Goal: Task Accomplishment & Management: Manage account settings

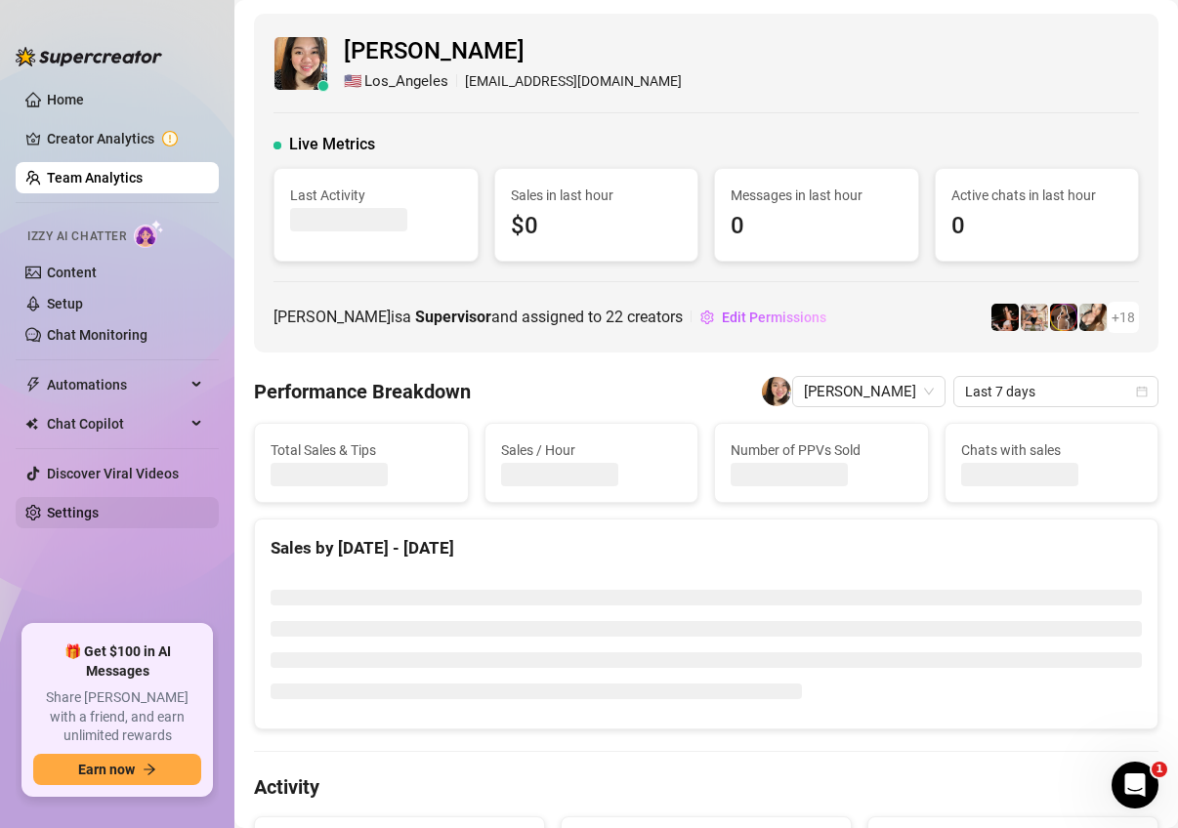
click at [84, 515] on link "Settings" at bounding box center [73, 513] width 52 height 16
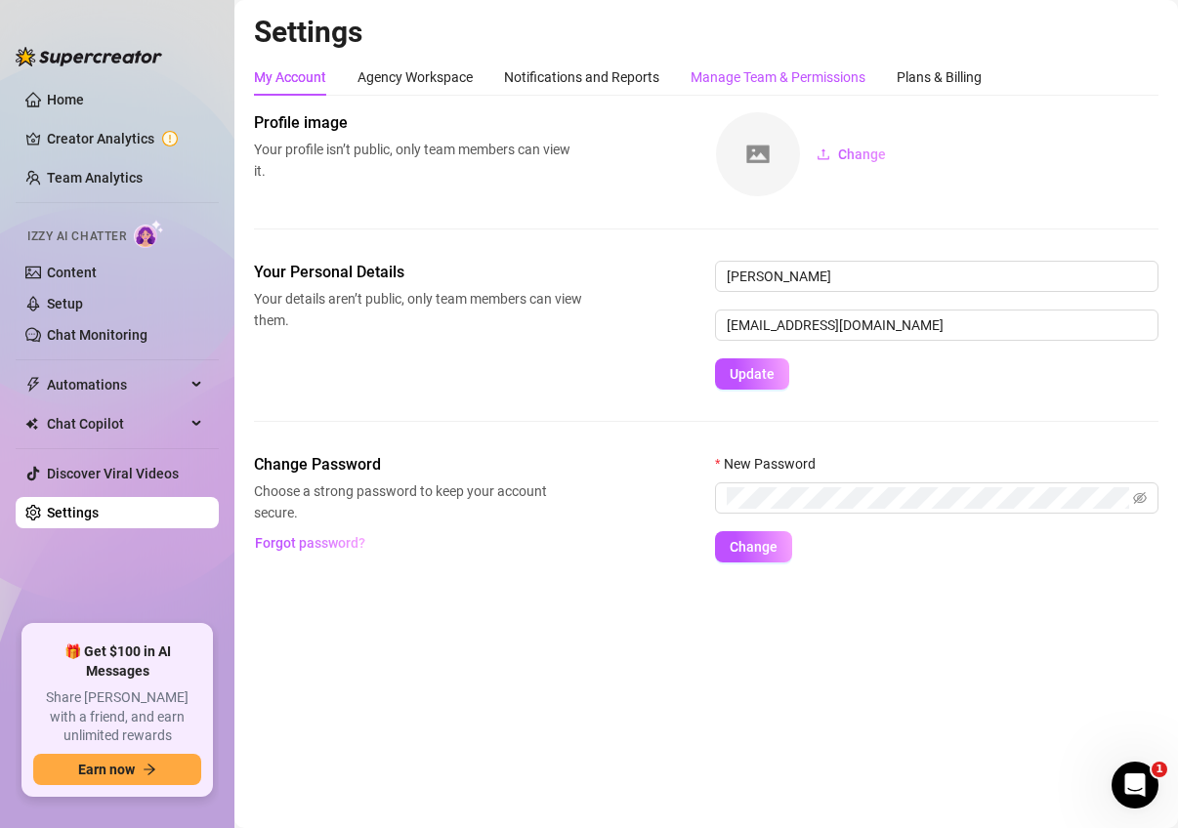
click at [808, 68] on div "Manage Team & Permissions" at bounding box center [777, 76] width 175 height 21
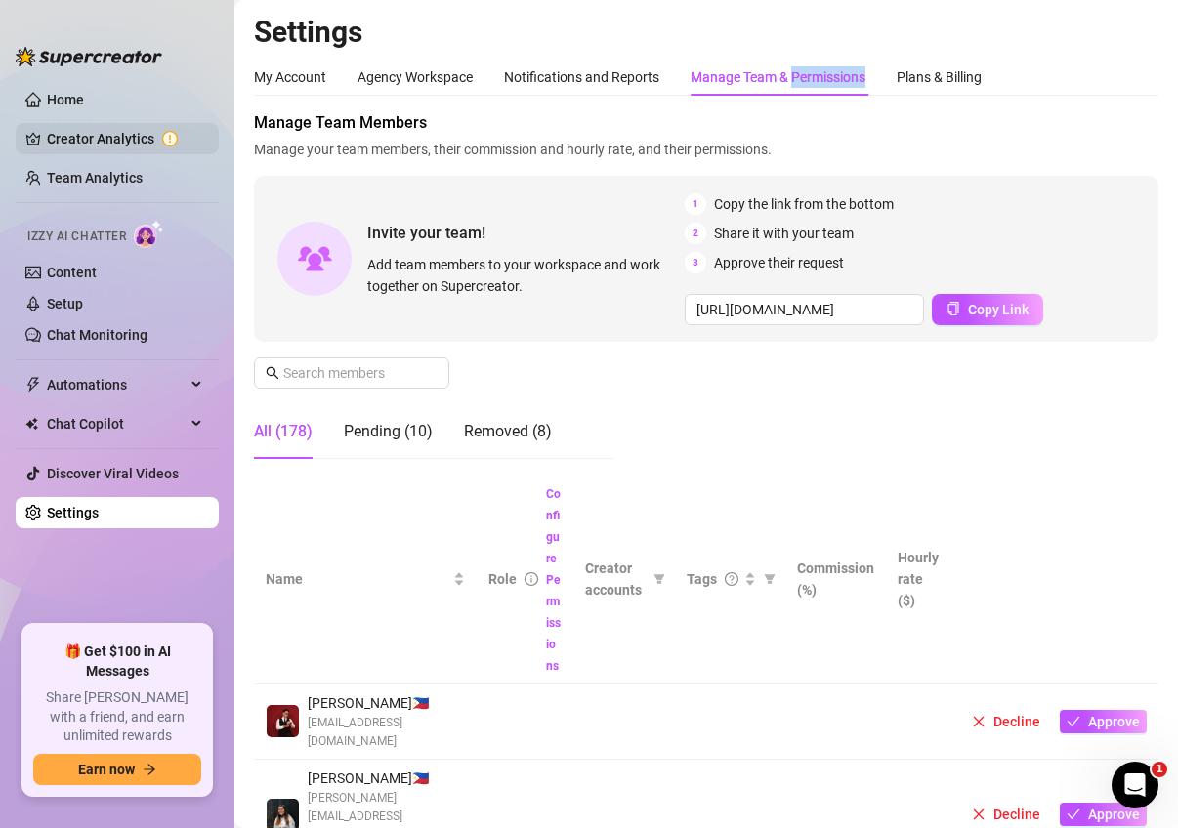
click at [121, 134] on link "Creator Analytics" at bounding box center [125, 138] width 156 height 31
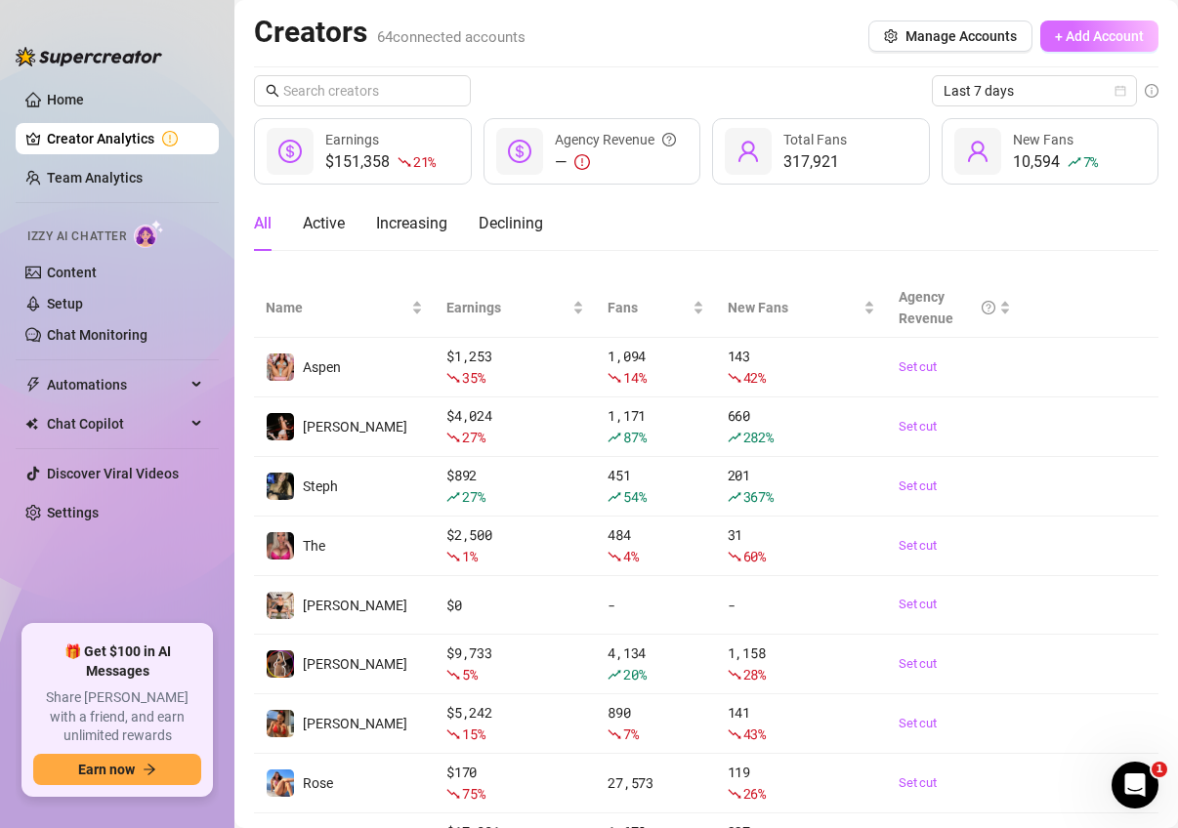
click at [1078, 35] on span "+ Add Account" at bounding box center [1099, 36] width 89 height 16
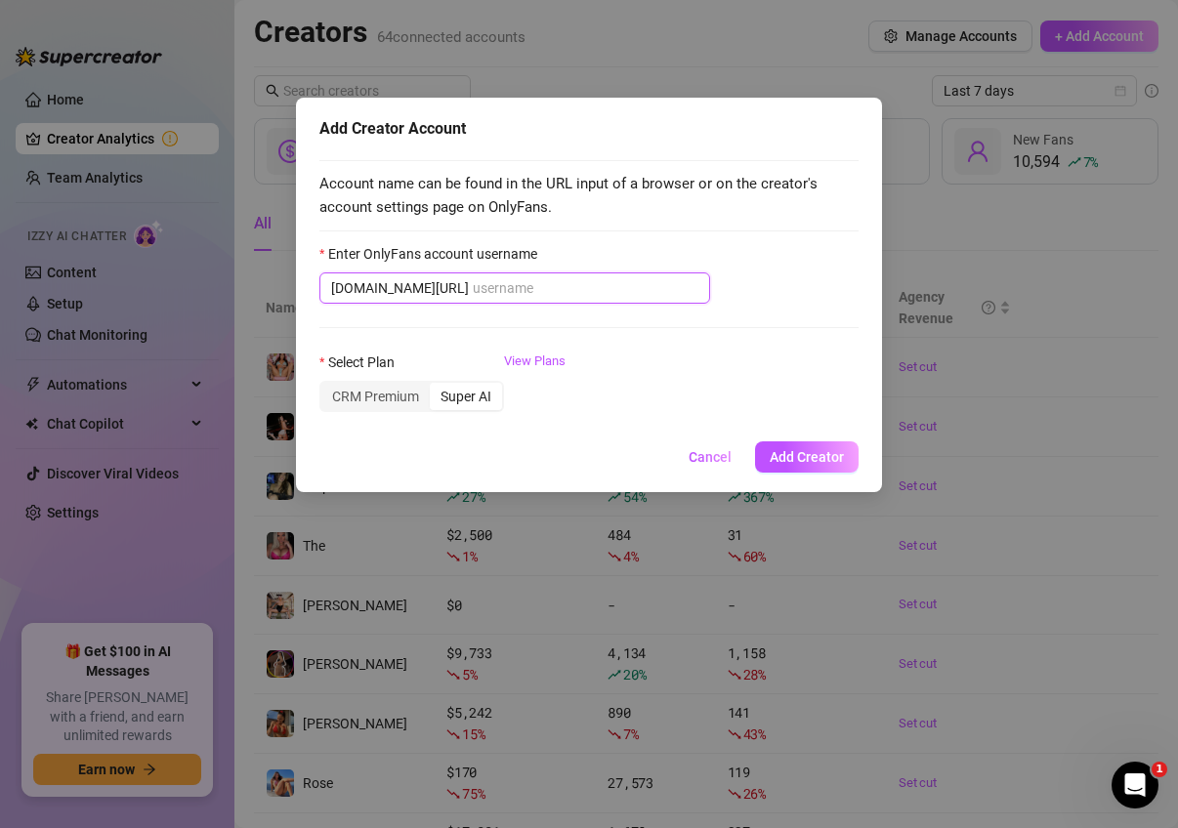
click at [597, 281] on input "Enter OnlyFans account username" at bounding box center [586, 287] width 226 height 21
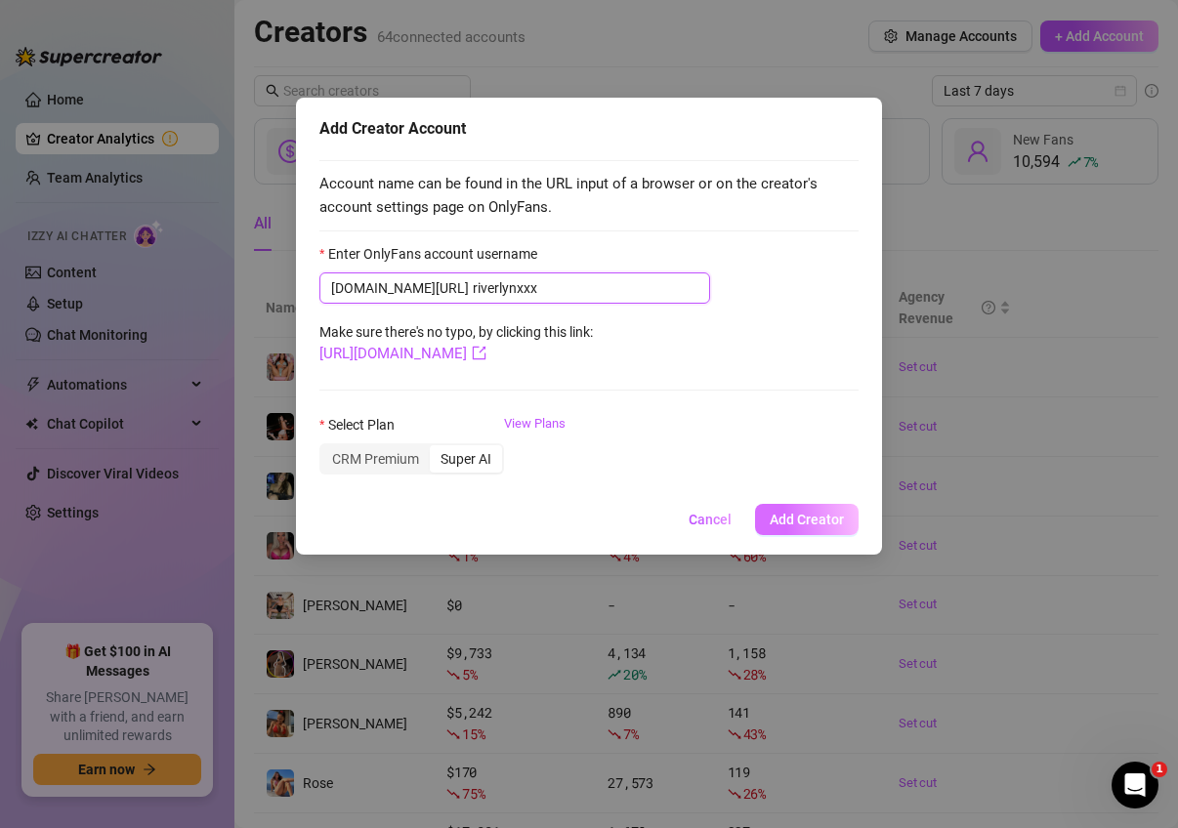
type input "riverlynxxx"
click at [807, 518] on span "Add Creator" at bounding box center [807, 520] width 74 height 16
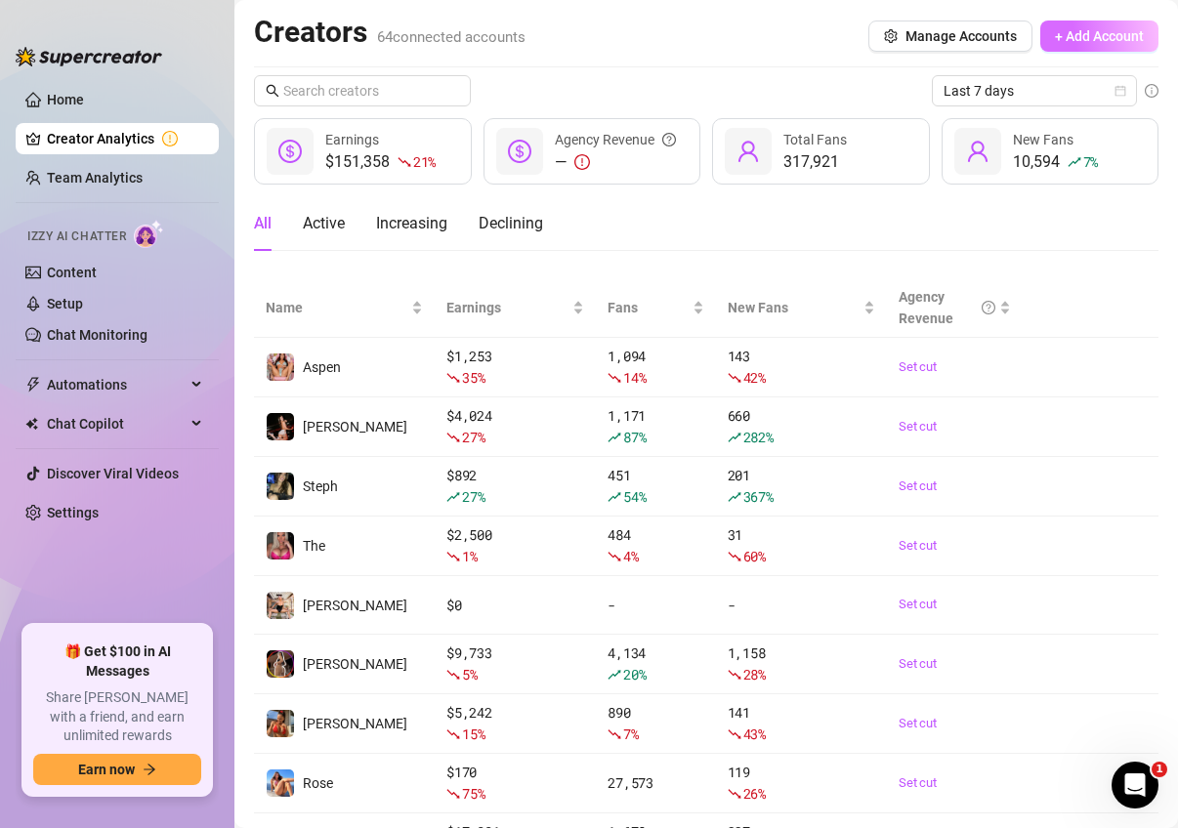
click at [1124, 35] on span "+ Add Account" at bounding box center [1099, 36] width 89 height 16
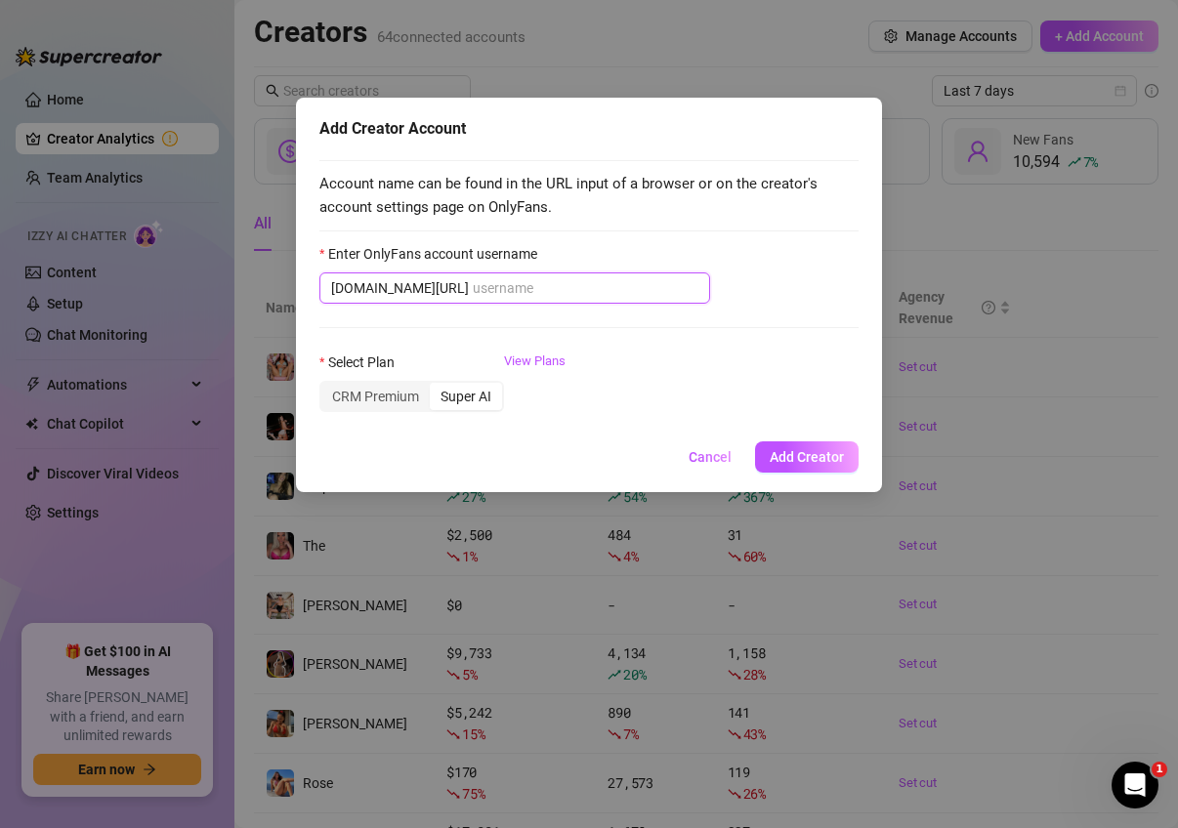
click at [612, 278] on input "Enter OnlyFans account username" at bounding box center [586, 287] width 226 height 21
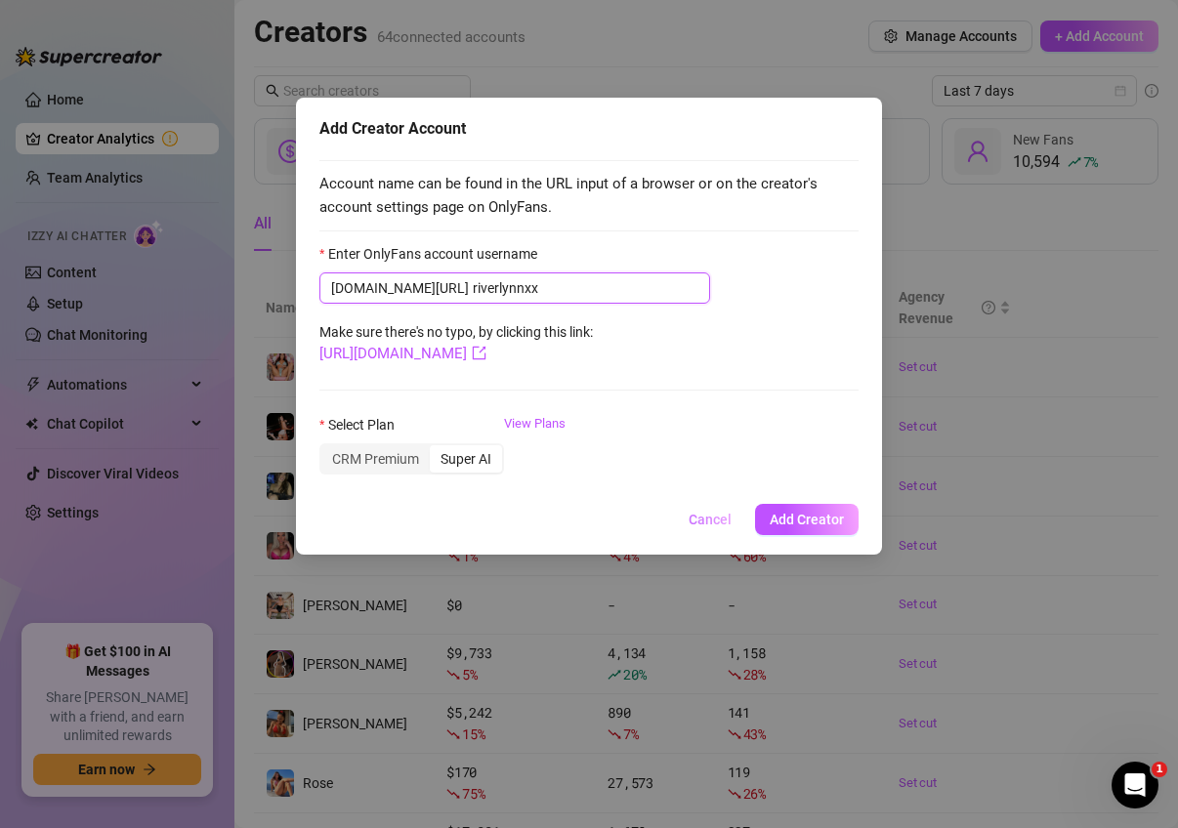
type input "riverlynnxx"
click at [698, 522] on span "Cancel" at bounding box center [709, 520] width 43 height 16
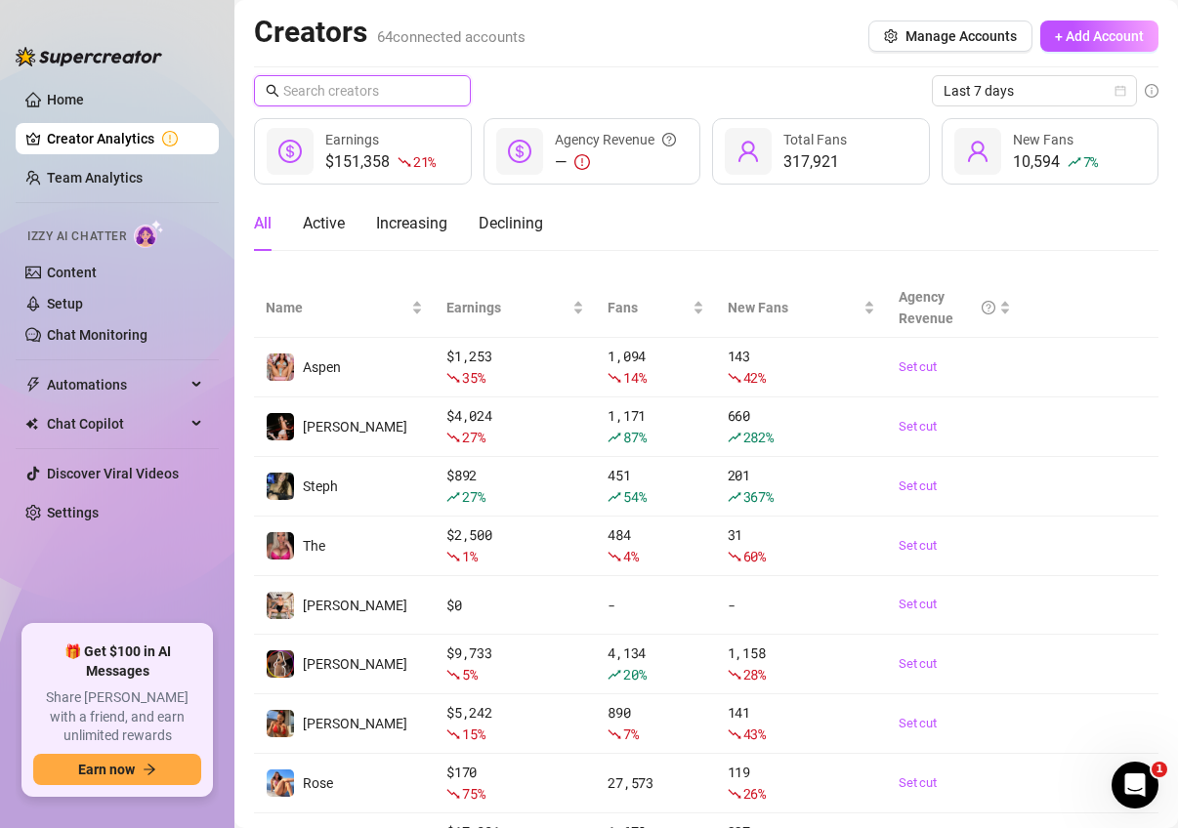
click at [390, 91] on input "text" at bounding box center [363, 90] width 160 height 21
type input "river"
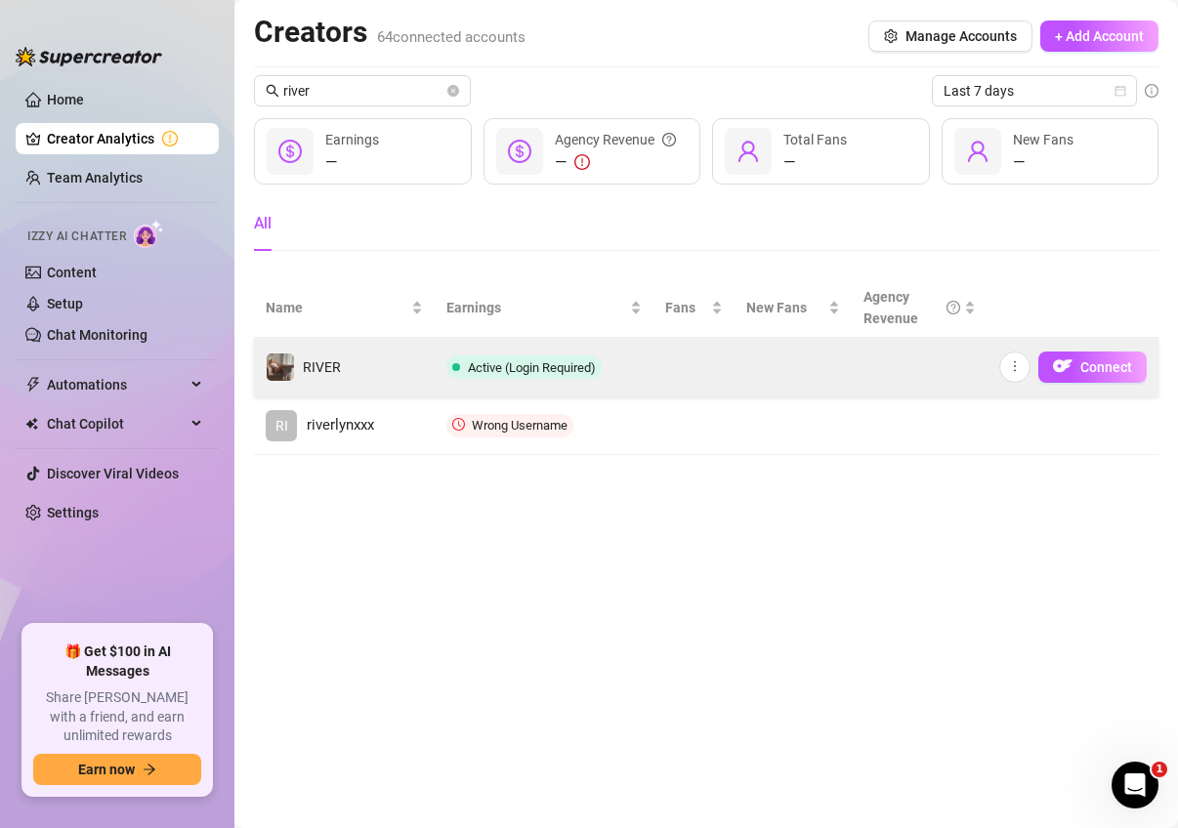
click at [356, 378] on td "RIVER" at bounding box center [344, 367] width 181 height 59
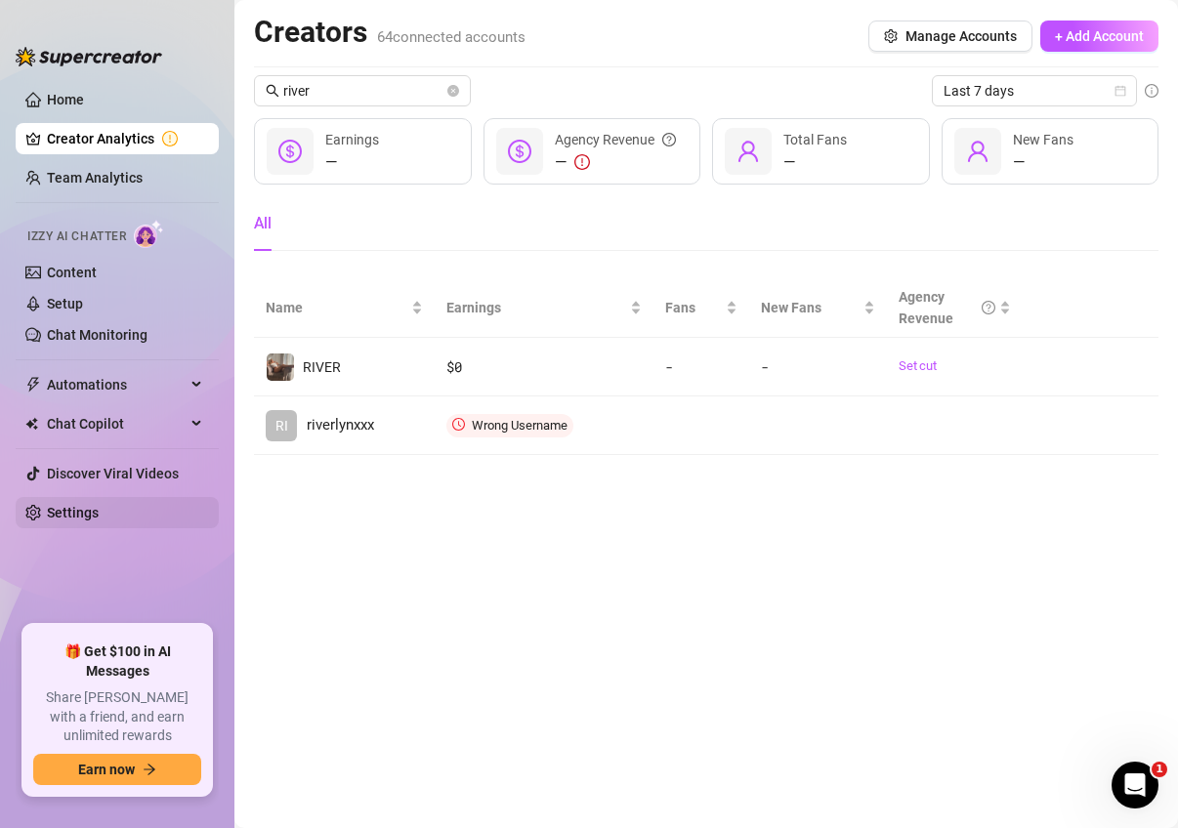
click at [99, 506] on link "Settings" at bounding box center [73, 513] width 52 height 16
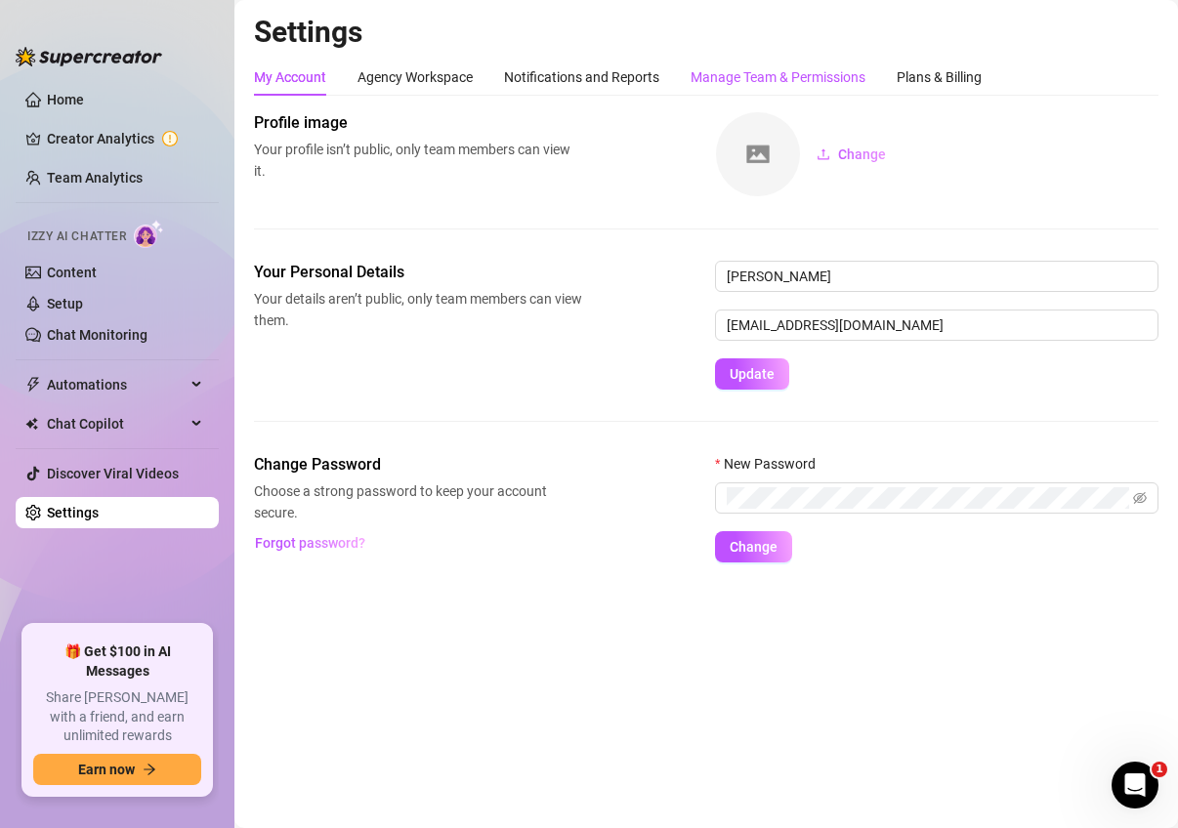
click at [707, 78] on div "Manage Team & Permissions" at bounding box center [777, 76] width 175 height 21
click at [729, 76] on div "Manage Team & Permissions" at bounding box center [777, 76] width 175 height 21
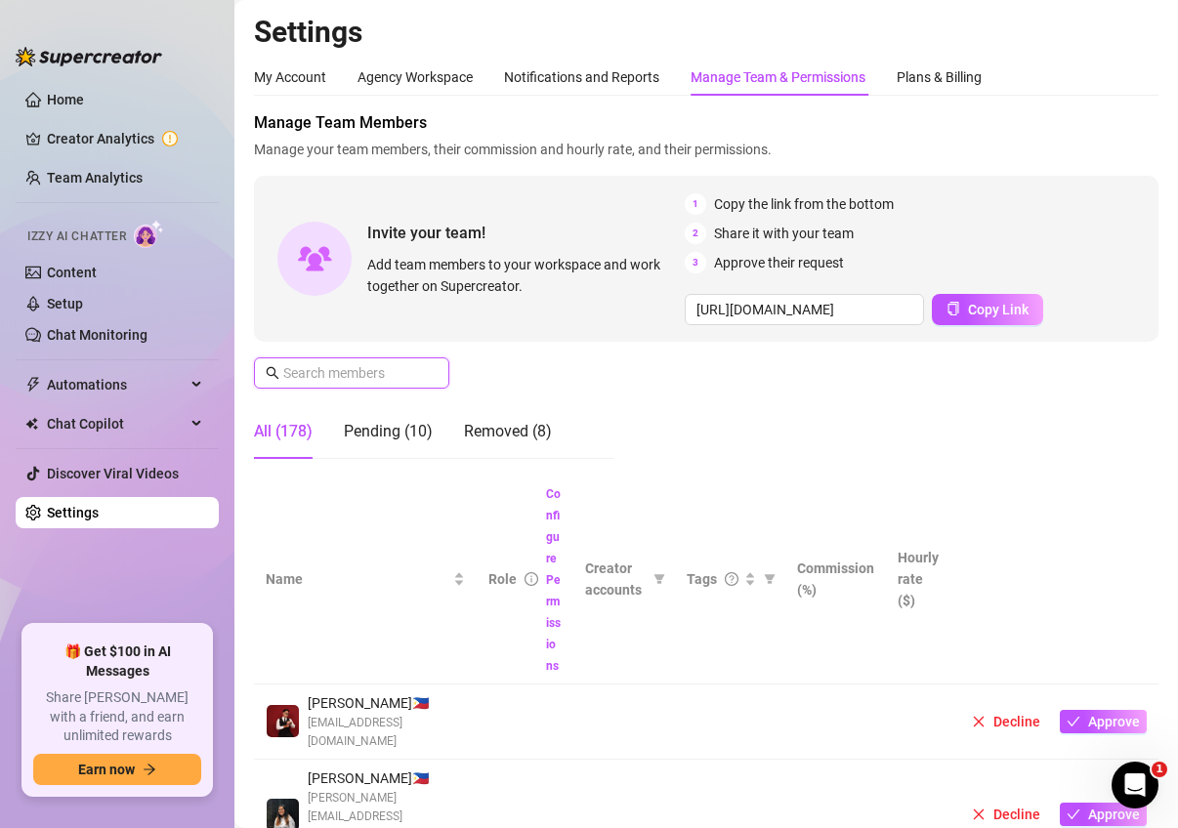
click at [383, 382] on input "text" at bounding box center [352, 372] width 139 height 21
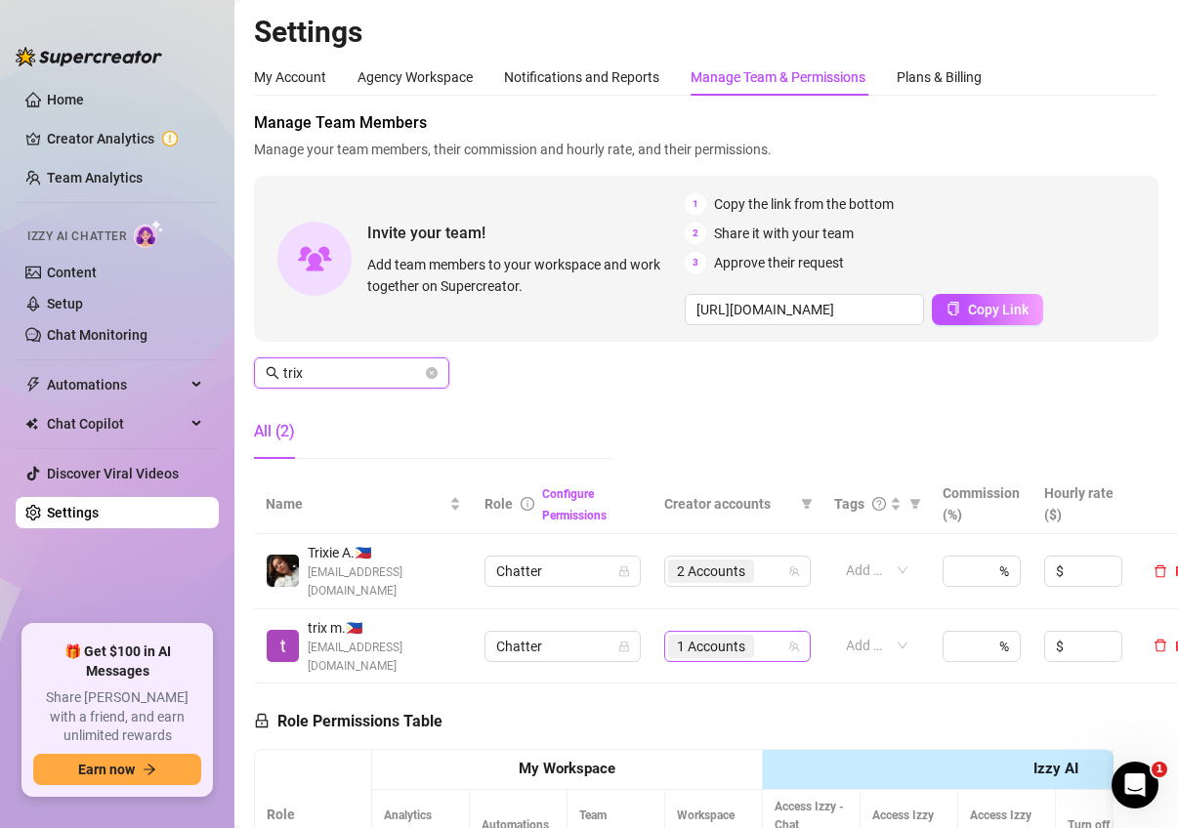
click at [762, 633] on div "1 Accounts" at bounding box center [727, 646] width 118 height 27
type input "trix"
click at [725, 636] on span "1 Accounts" at bounding box center [711, 646] width 68 height 21
click at [708, 636] on span "1 Accounts" at bounding box center [711, 646] width 68 height 21
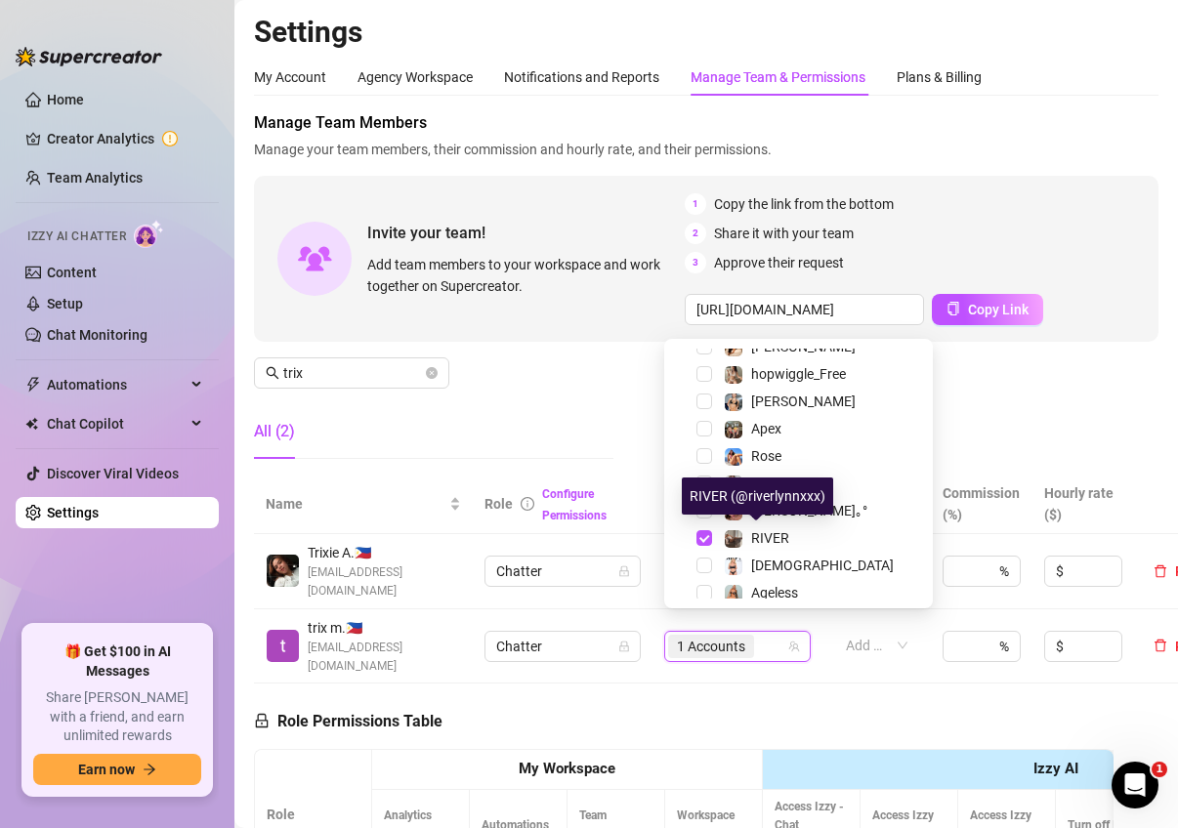
scroll to position [813, 0]
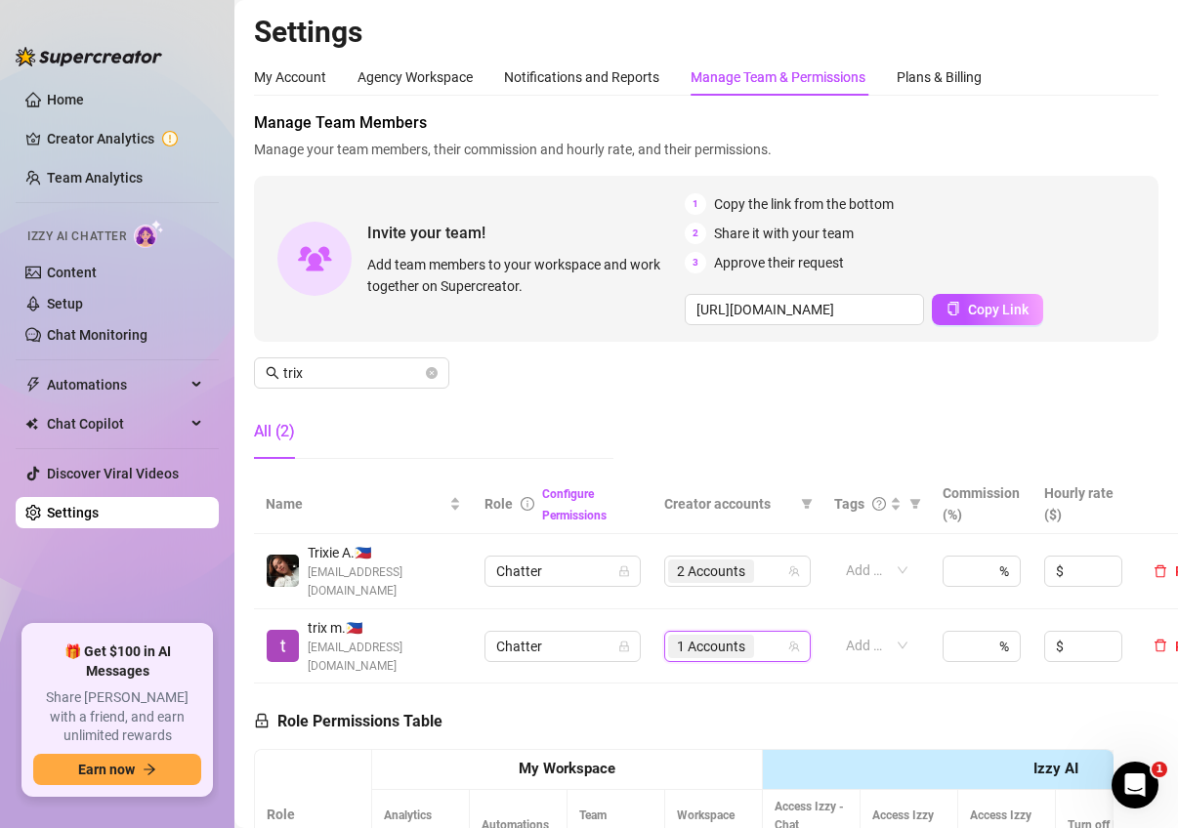
click at [1047, 357] on div "Manage Team Members Manage your team members, their commission and hourly rate,…" at bounding box center [706, 292] width 904 height 363
click at [81, 277] on link "Content" at bounding box center [72, 273] width 50 height 16
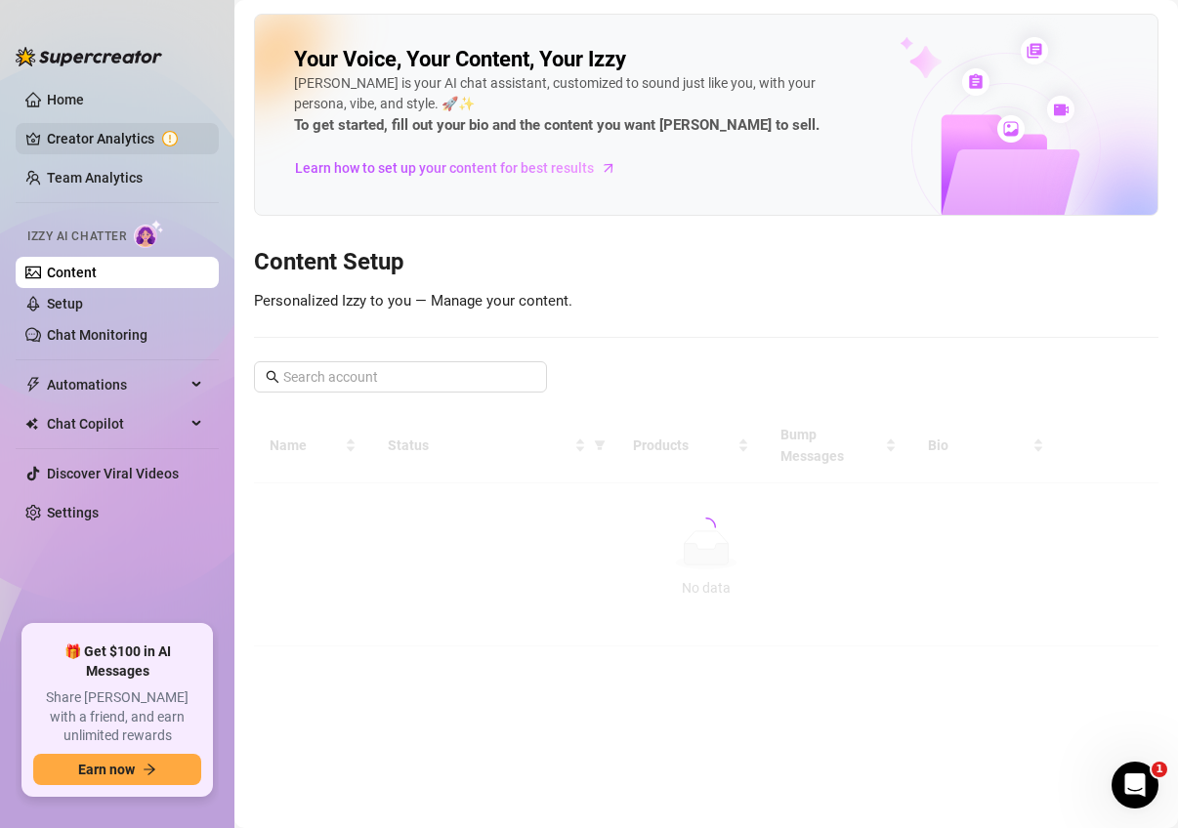
click at [102, 137] on link "Creator Analytics" at bounding box center [125, 138] width 156 height 31
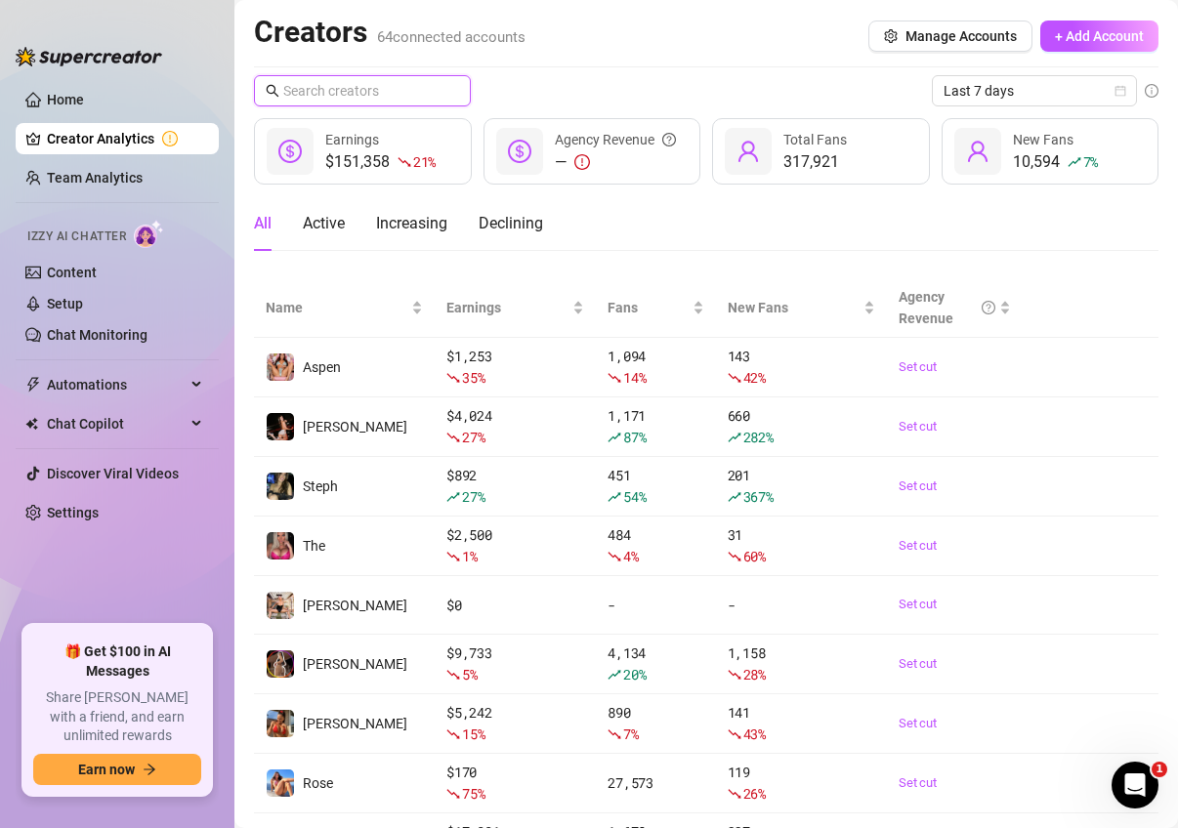
click at [440, 84] on input "text" at bounding box center [363, 90] width 160 height 21
type input "river"
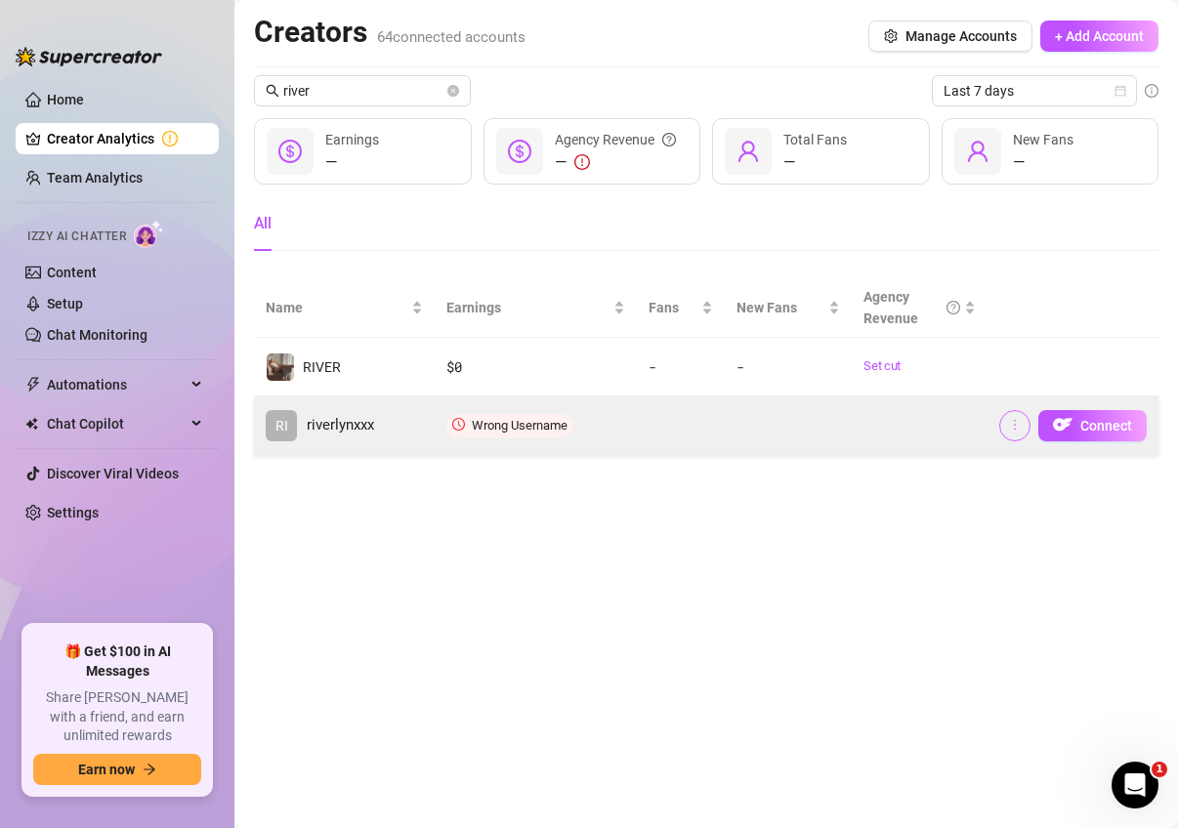
click at [1020, 433] on span "button" at bounding box center [1015, 426] width 14 height 16
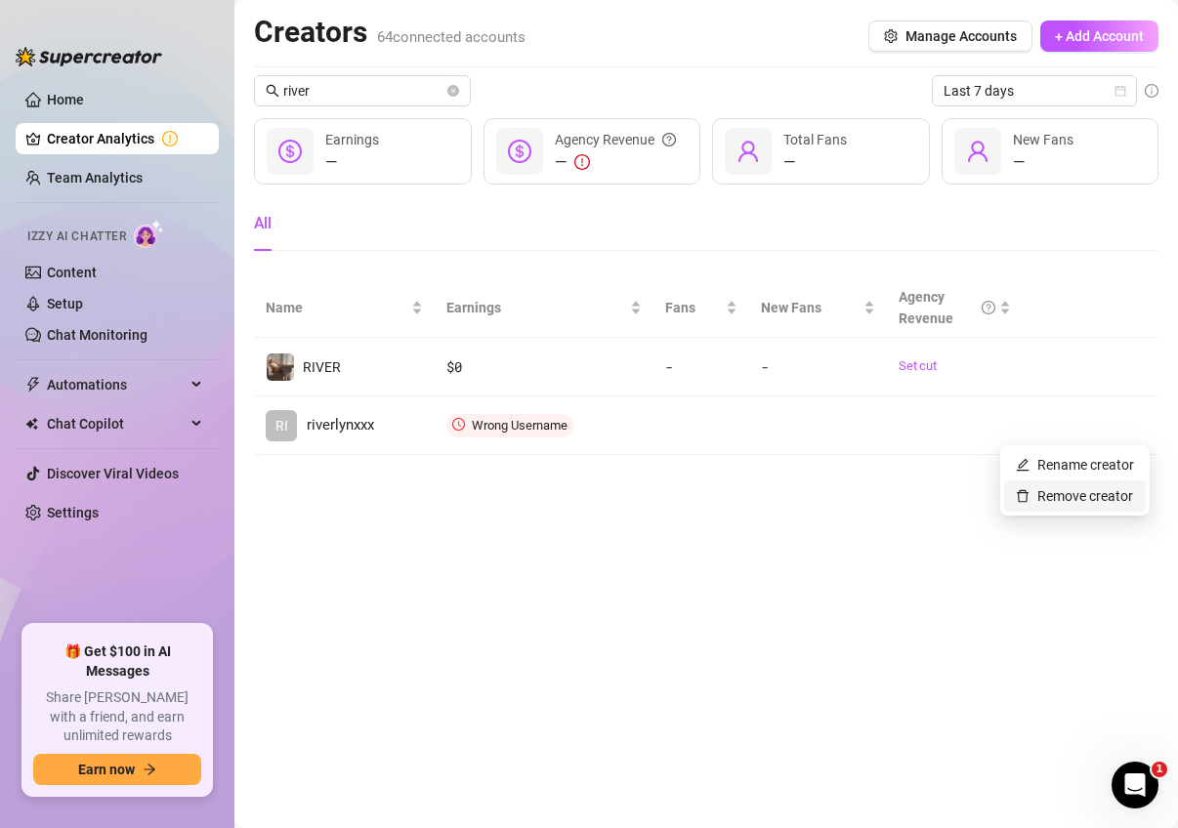
click at [1032, 494] on link "Remove creator" at bounding box center [1074, 496] width 117 height 16
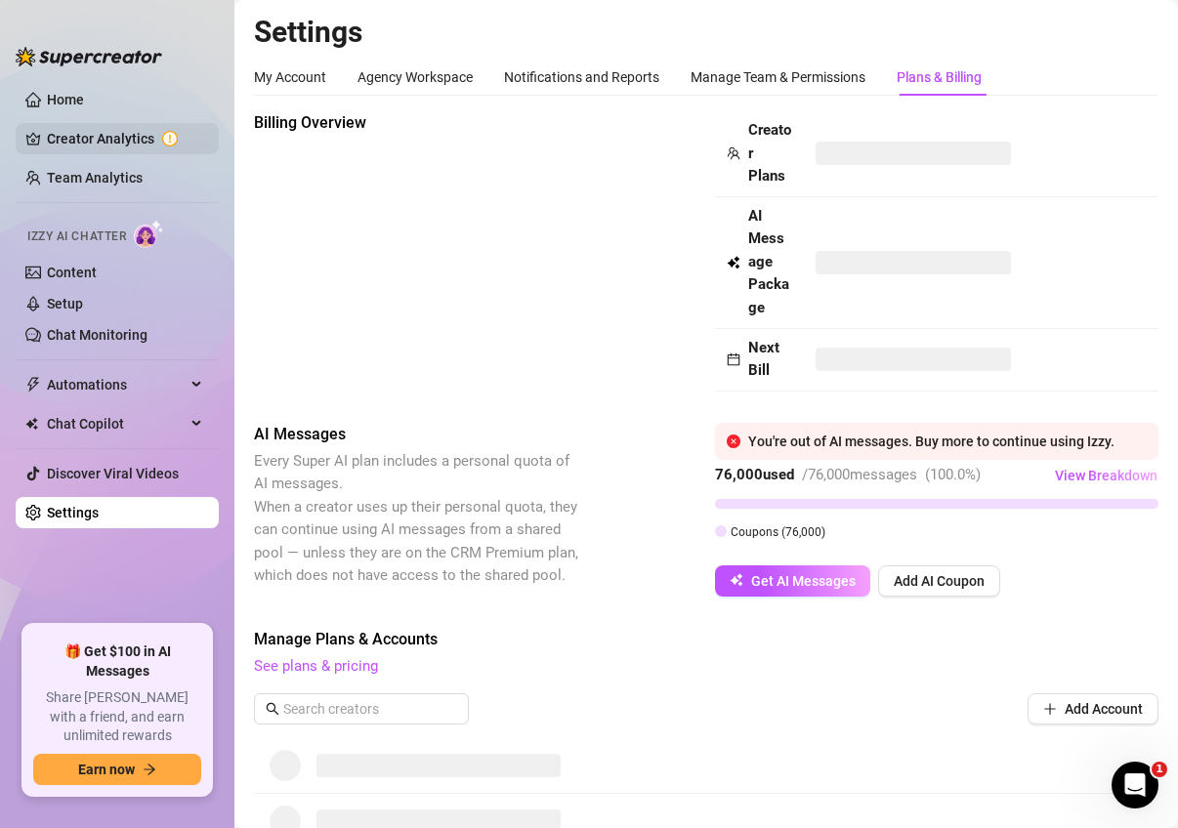
click at [112, 126] on link "Creator Analytics" at bounding box center [125, 138] width 156 height 31
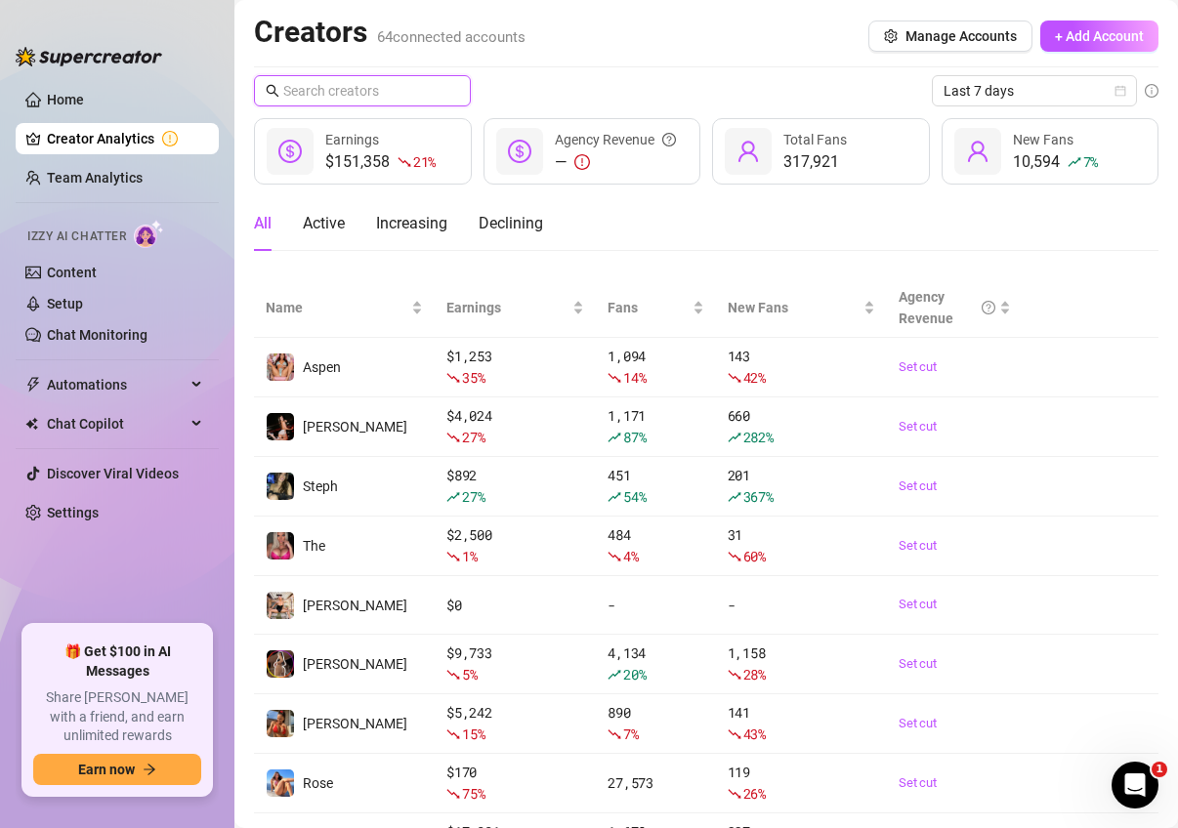
click at [381, 92] on input "text" at bounding box center [363, 90] width 160 height 21
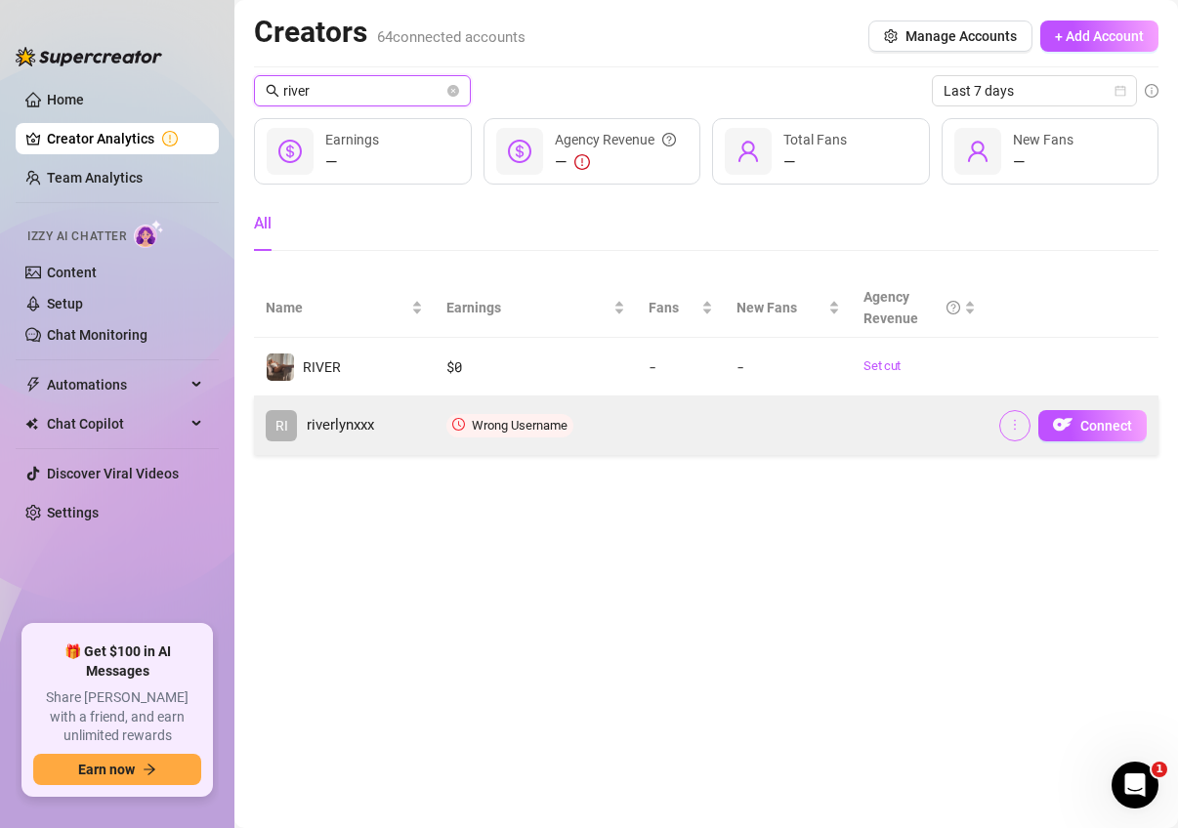
type input "river"
click at [1018, 433] on span "button" at bounding box center [1015, 426] width 14 height 16
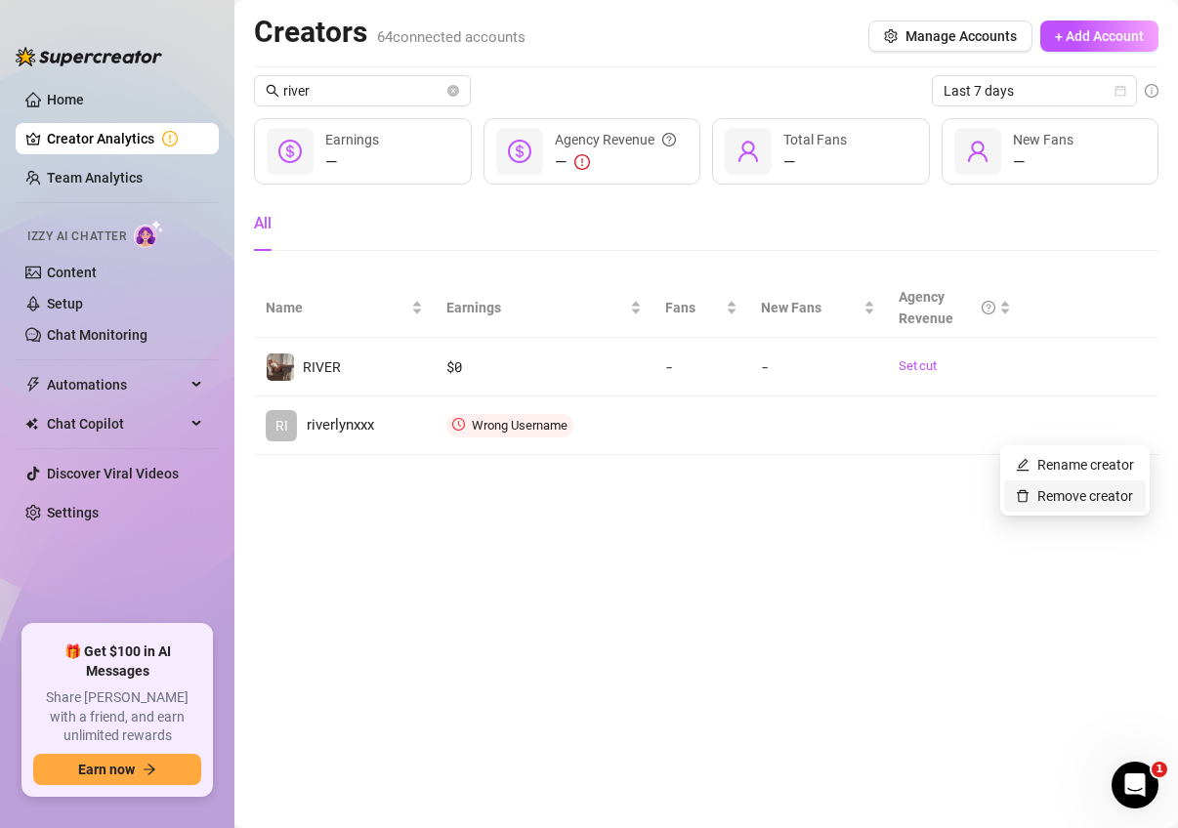
click at [1054, 498] on link "Remove creator" at bounding box center [1074, 496] width 117 height 16
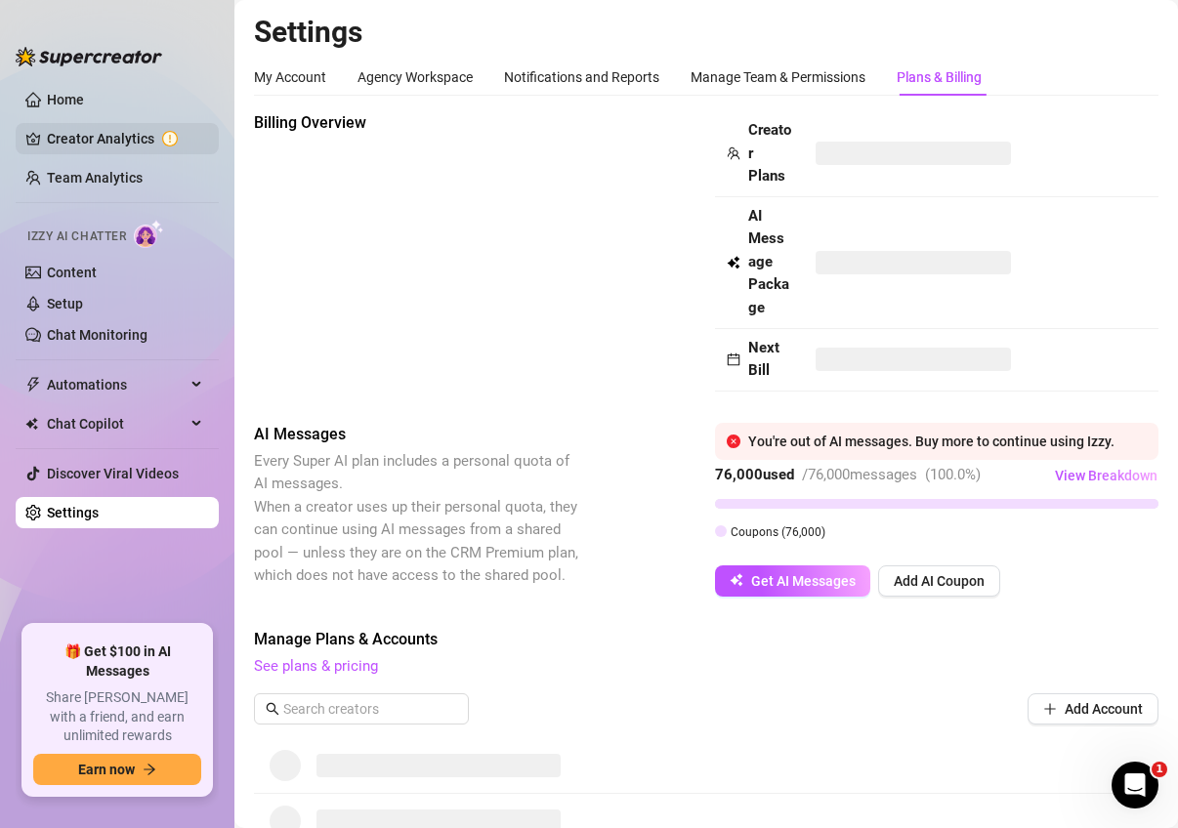
click at [123, 134] on link "Creator Analytics" at bounding box center [125, 138] width 156 height 31
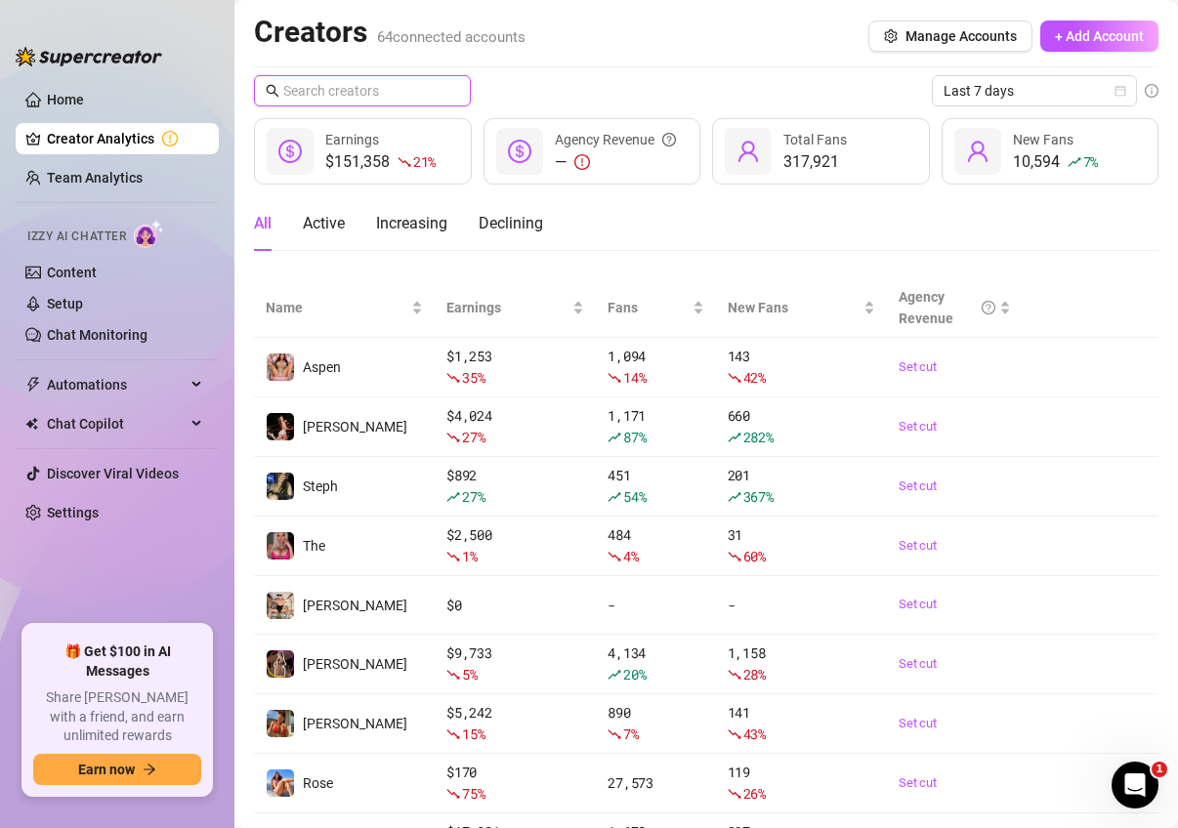
click at [320, 82] on input "text" at bounding box center [363, 90] width 160 height 21
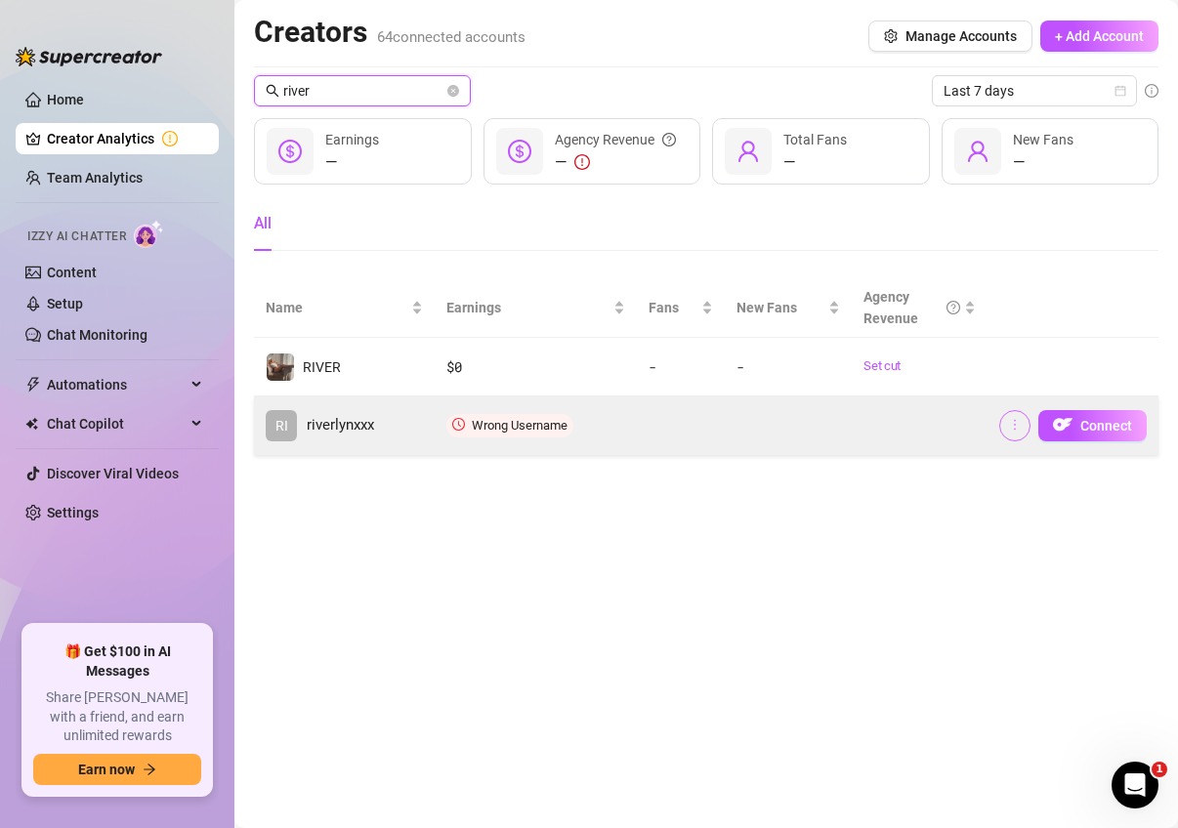
type input "river"
click at [1011, 428] on icon "more" at bounding box center [1015, 425] width 14 height 14
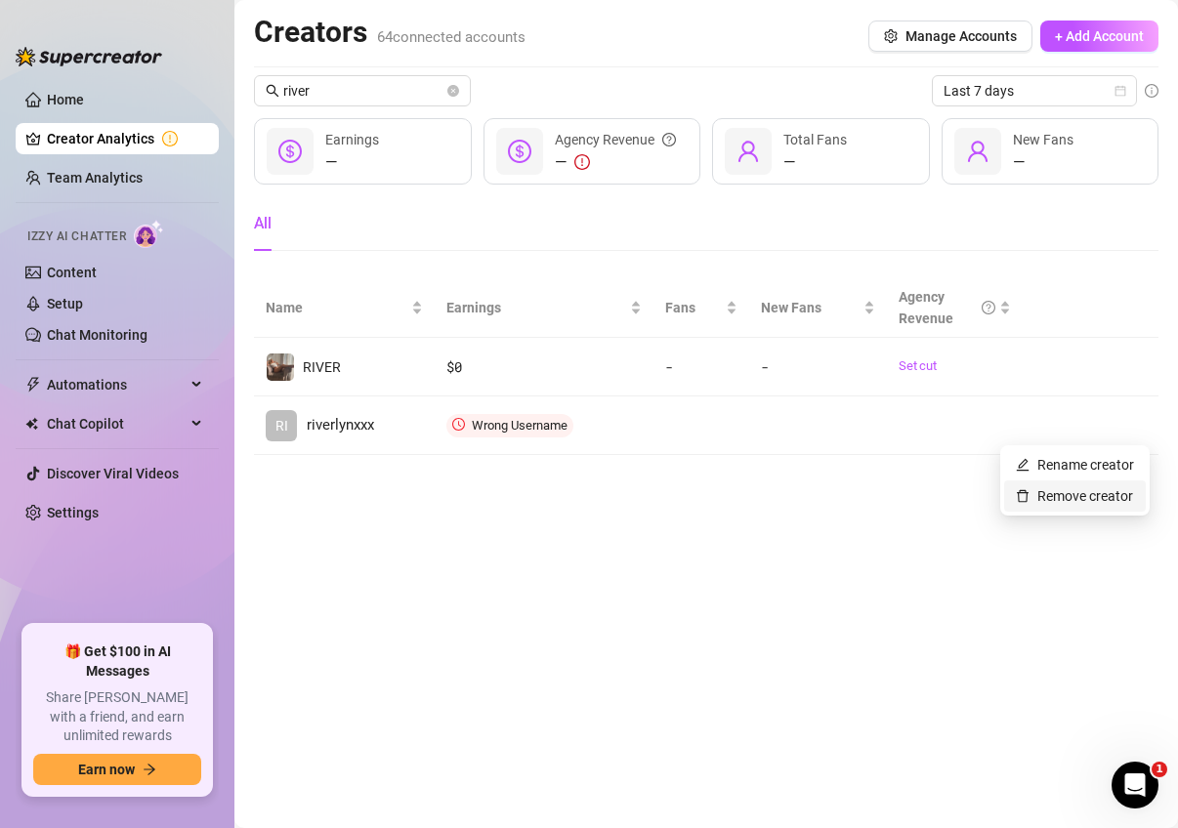
click at [1027, 501] on link "Remove creator" at bounding box center [1074, 496] width 117 height 16
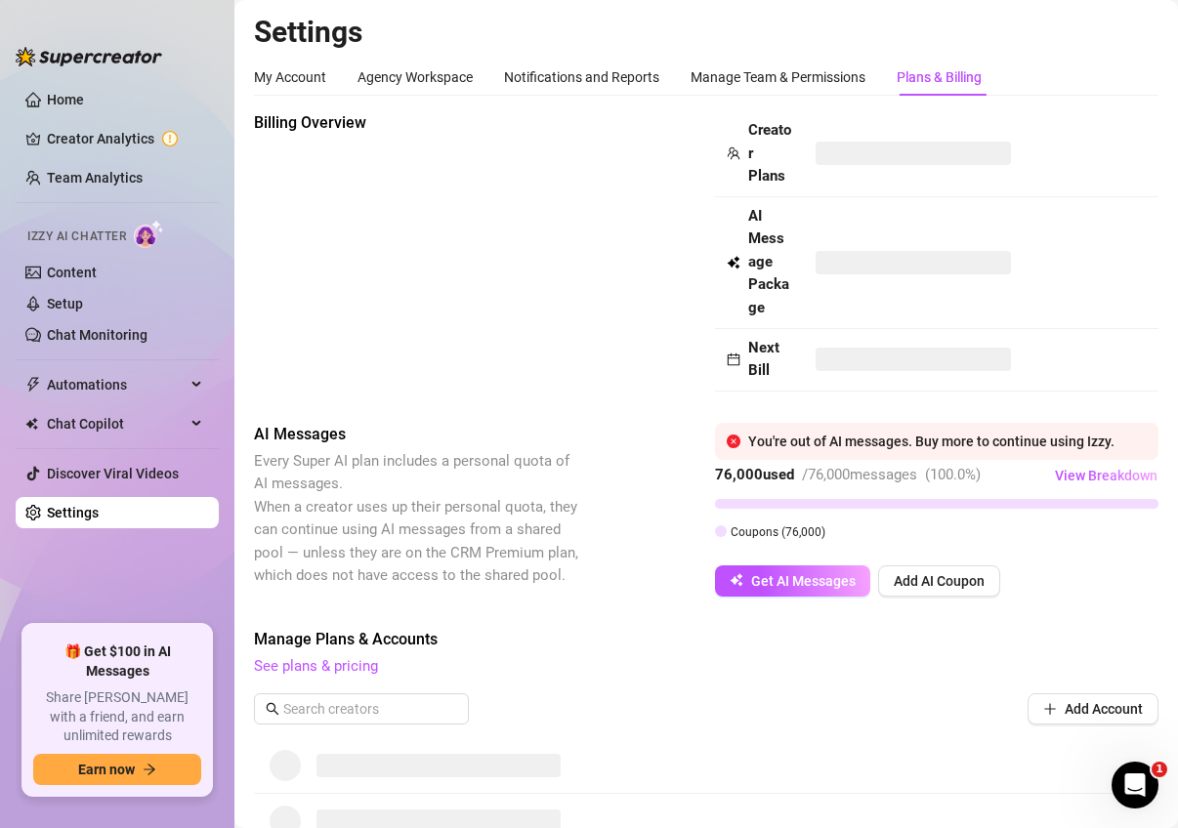
scroll to position [711, 0]
